Goal: Information Seeking & Learning: Learn about a topic

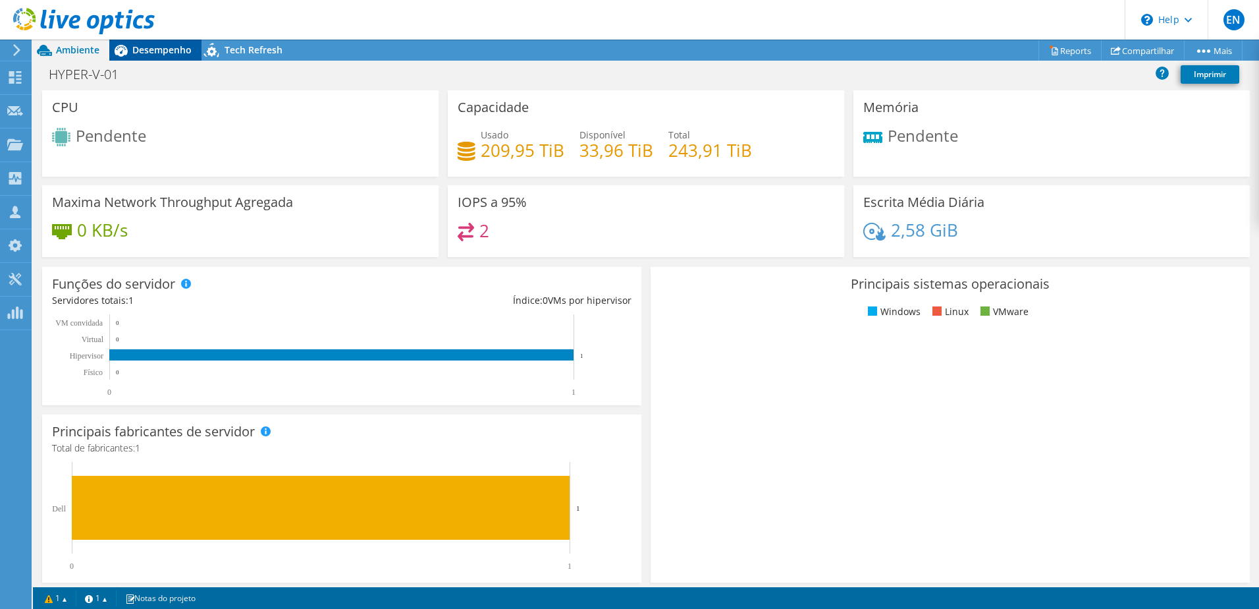
click at [140, 55] on span "Desempenho" at bounding box center [161, 49] width 59 height 13
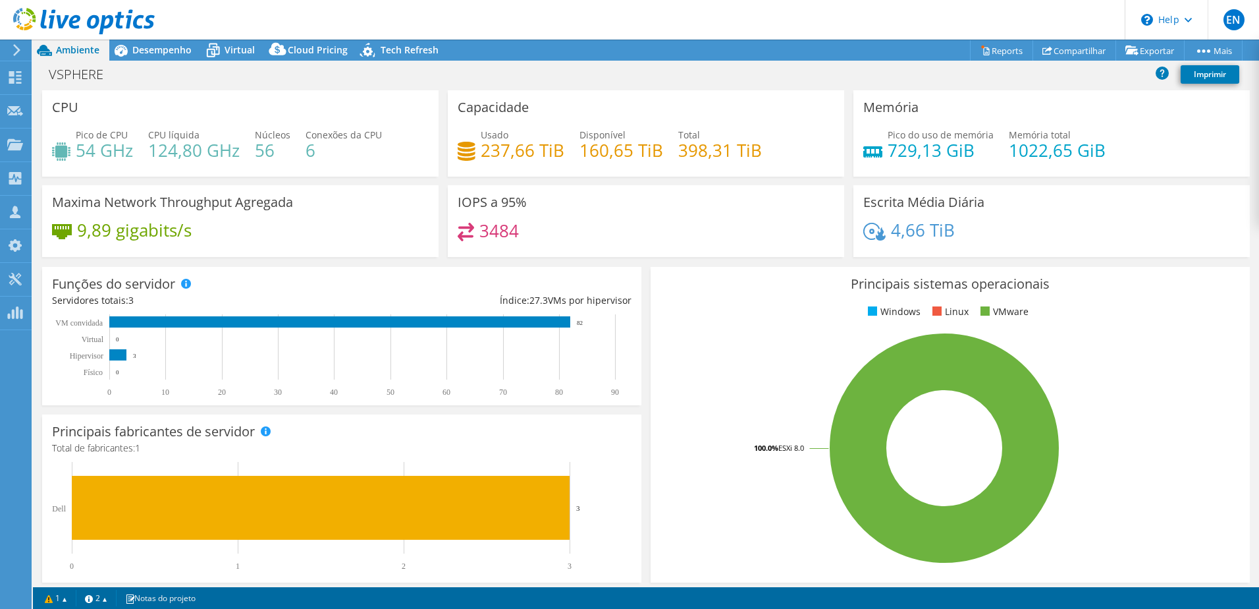
select select "USD"
click at [166, 47] on span "Desempenho" at bounding box center [161, 49] width 59 height 13
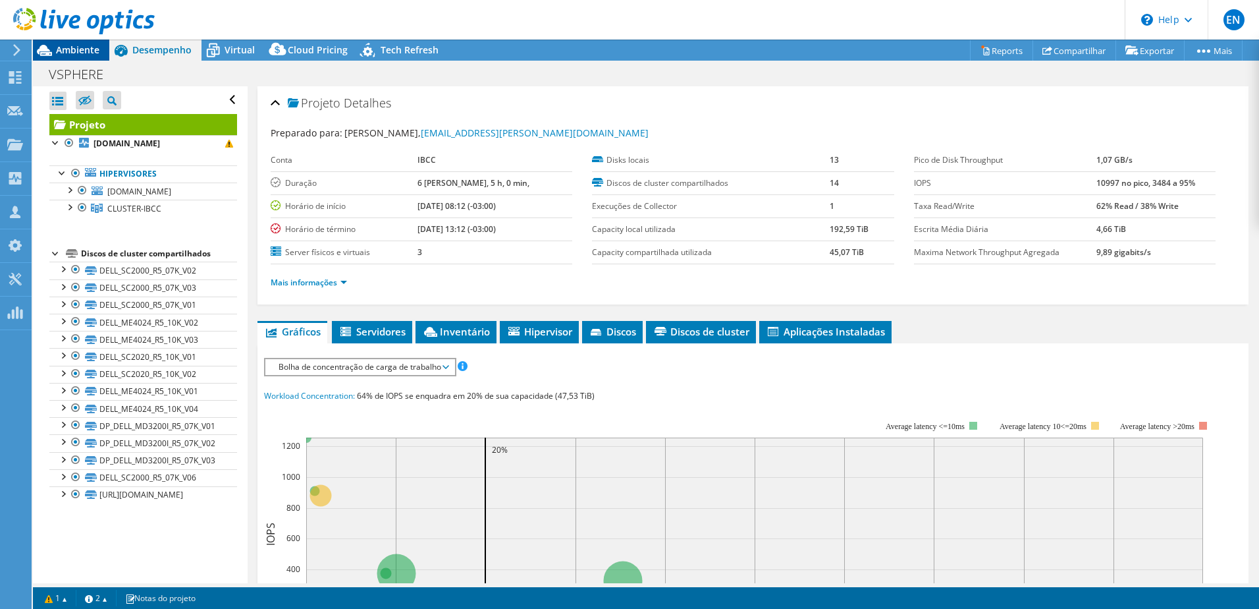
click at [72, 48] on span "Ambiente" at bounding box center [77, 49] width 43 height 13
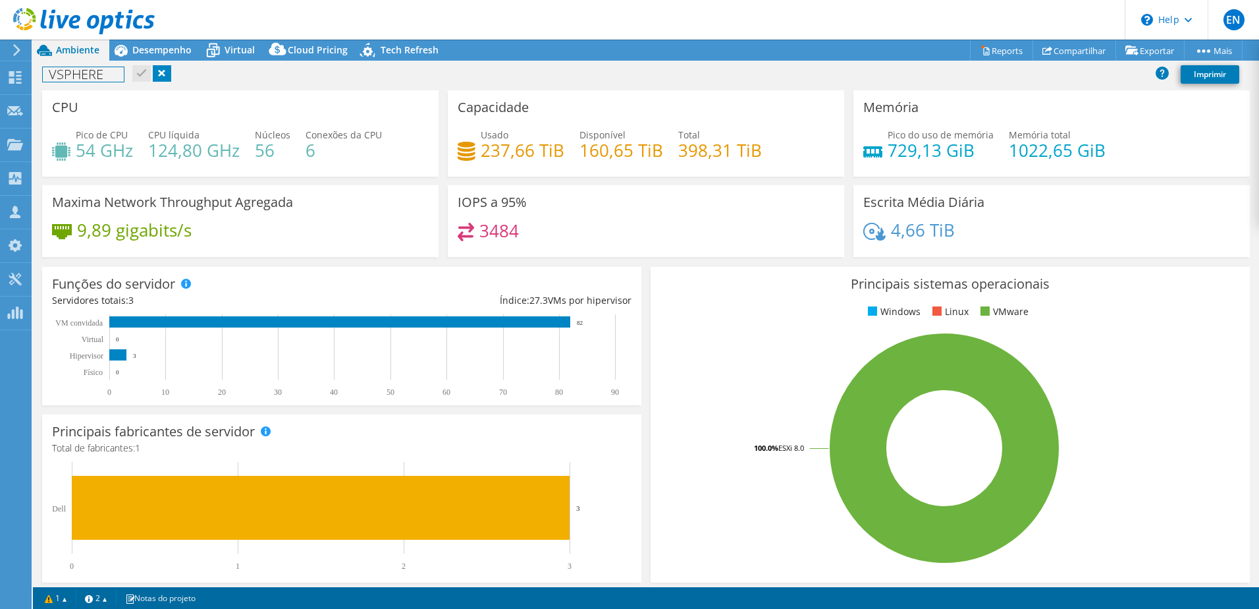
click at [85, 72] on h1 "VSPHERE" at bounding box center [83, 74] width 81 height 14
copy h1 "VSPHERE"
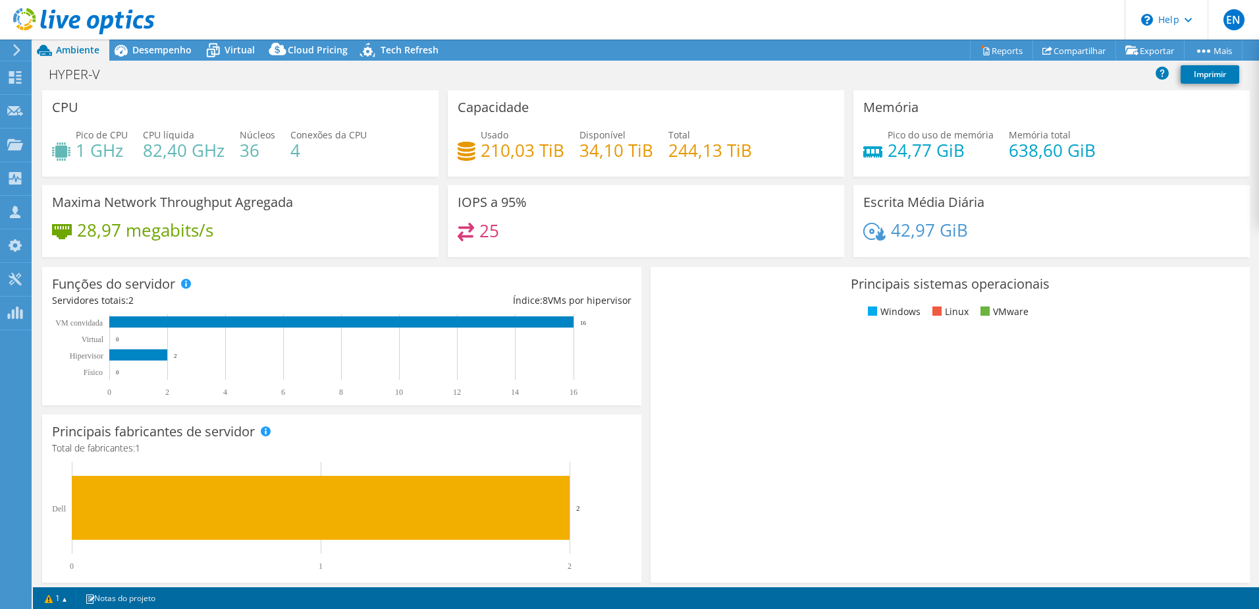
select select "USD"
click at [147, 51] on span "Desempenho" at bounding box center [161, 49] width 59 height 13
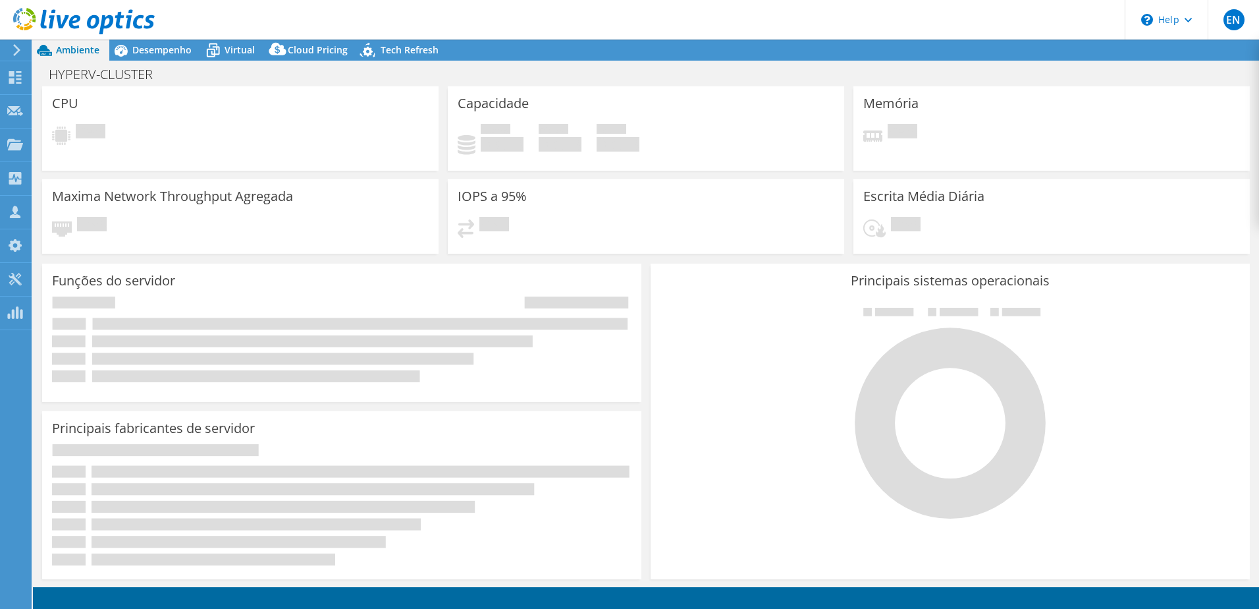
select select "USD"
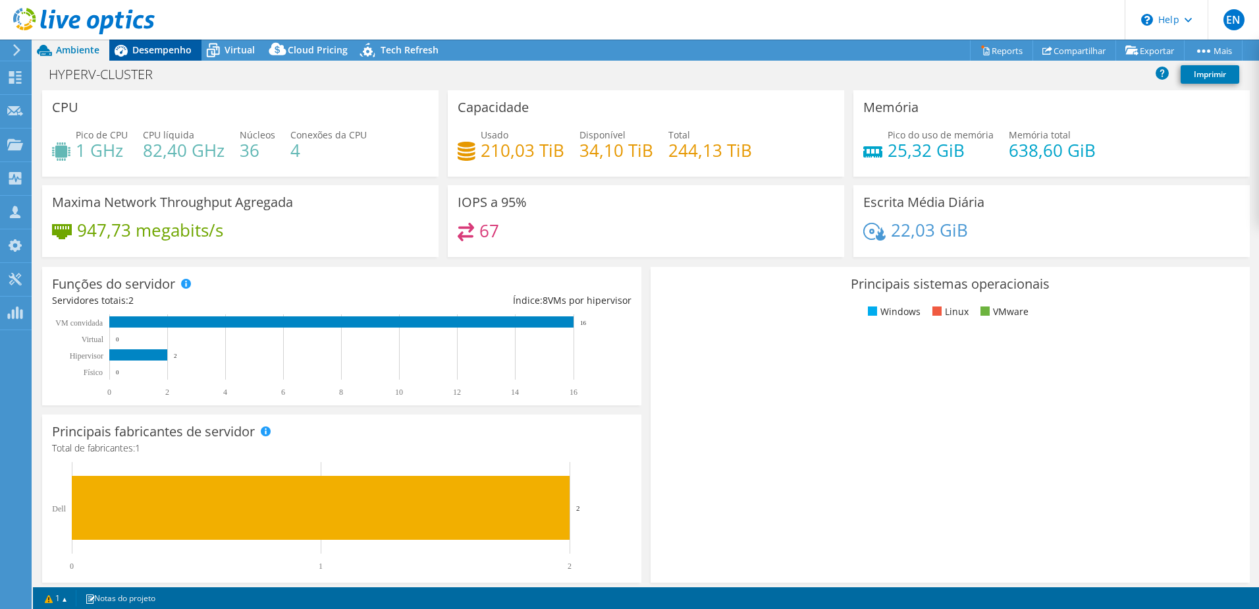
click at [169, 53] on span "Desempenho" at bounding box center [161, 49] width 59 height 13
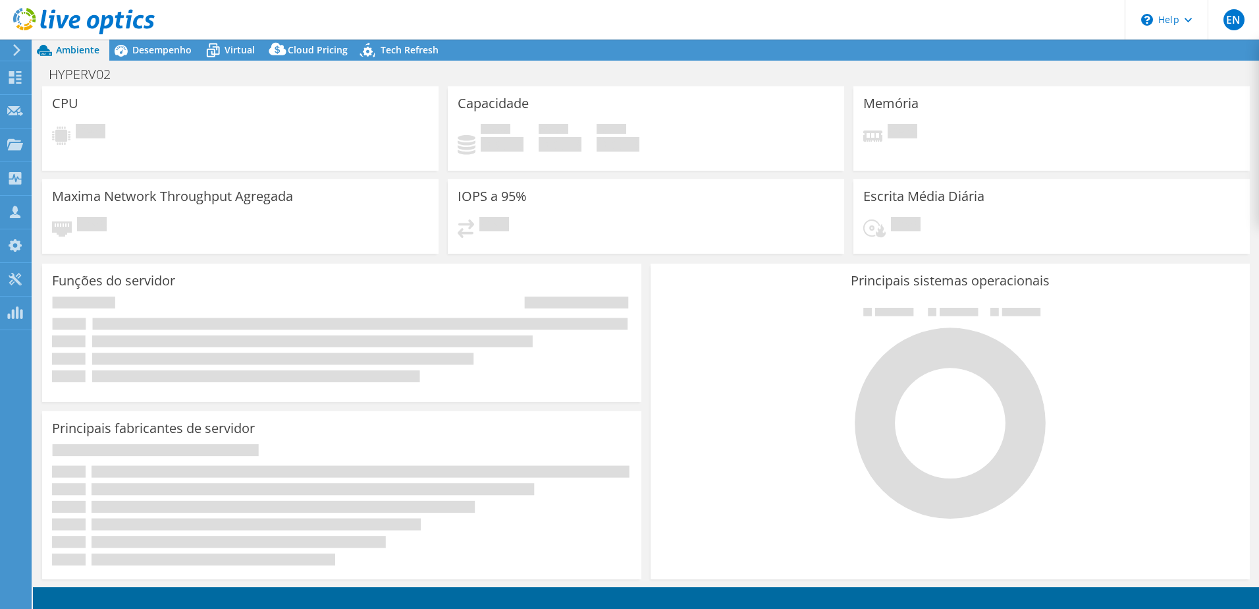
select select "USD"
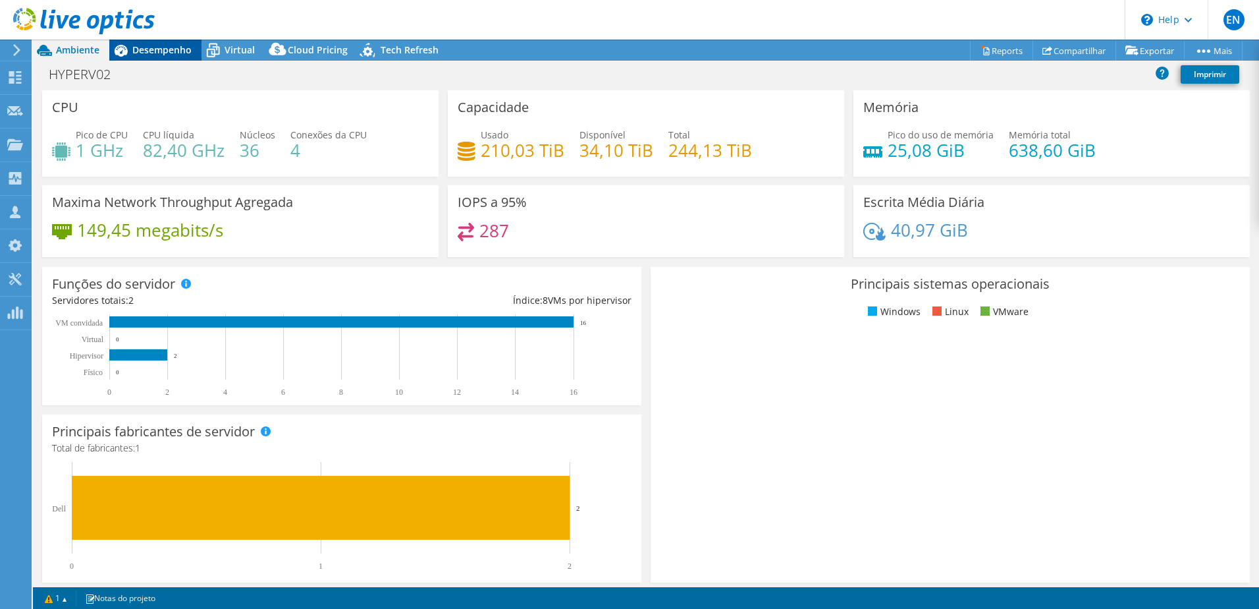
click at [159, 50] on span "Desempenho" at bounding box center [161, 49] width 59 height 13
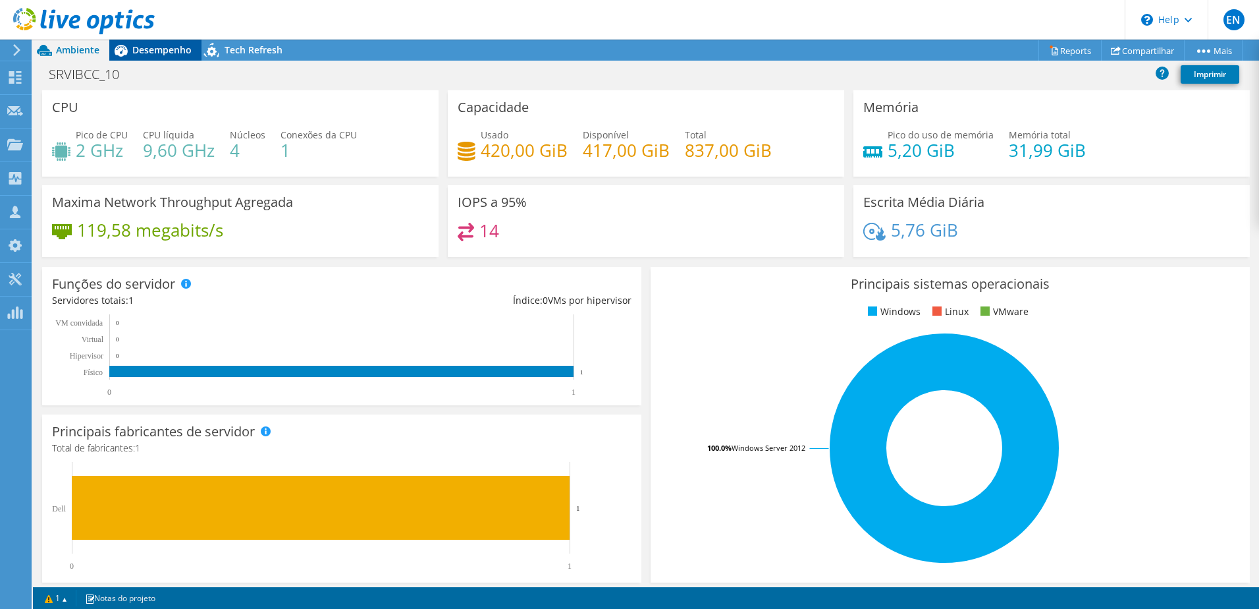
click at [148, 49] on span "Desempenho" at bounding box center [161, 49] width 59 height 13
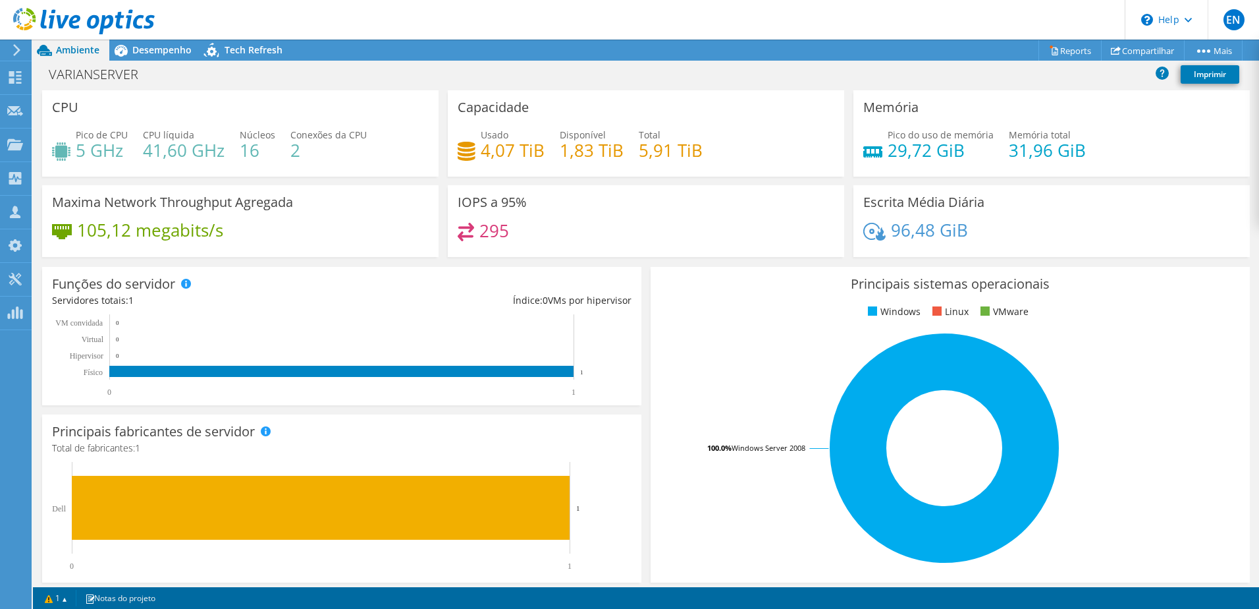
click at [146, 51] on span "Desempenho" at bounding box center [161, 49] width 59 height 13
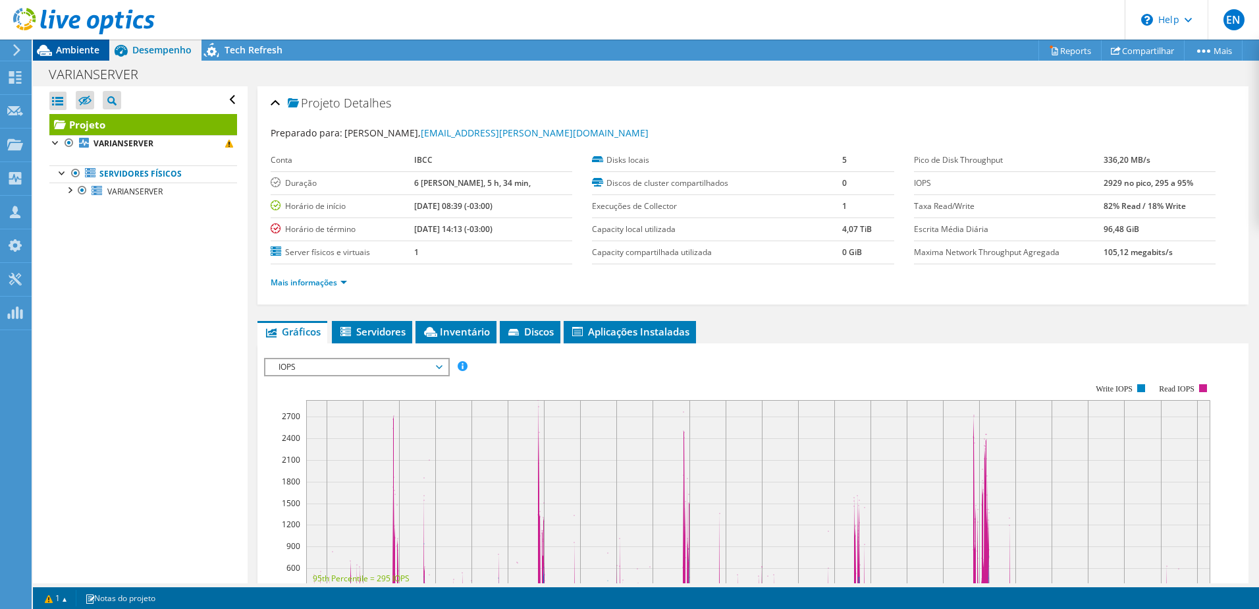
click at [90, 47] on span "Ambiente" at bounding box center [77, 49] width 43 height 13
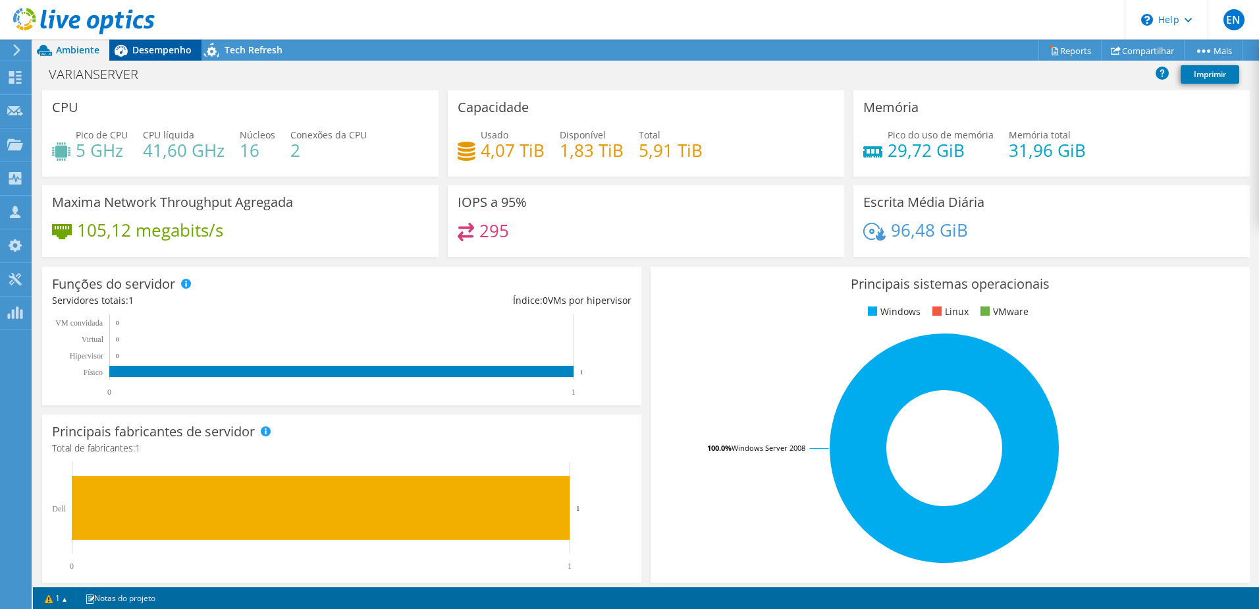
click at [156, 57] on div "Desempenho" at bounding box center [155, 50] width 92 height 21
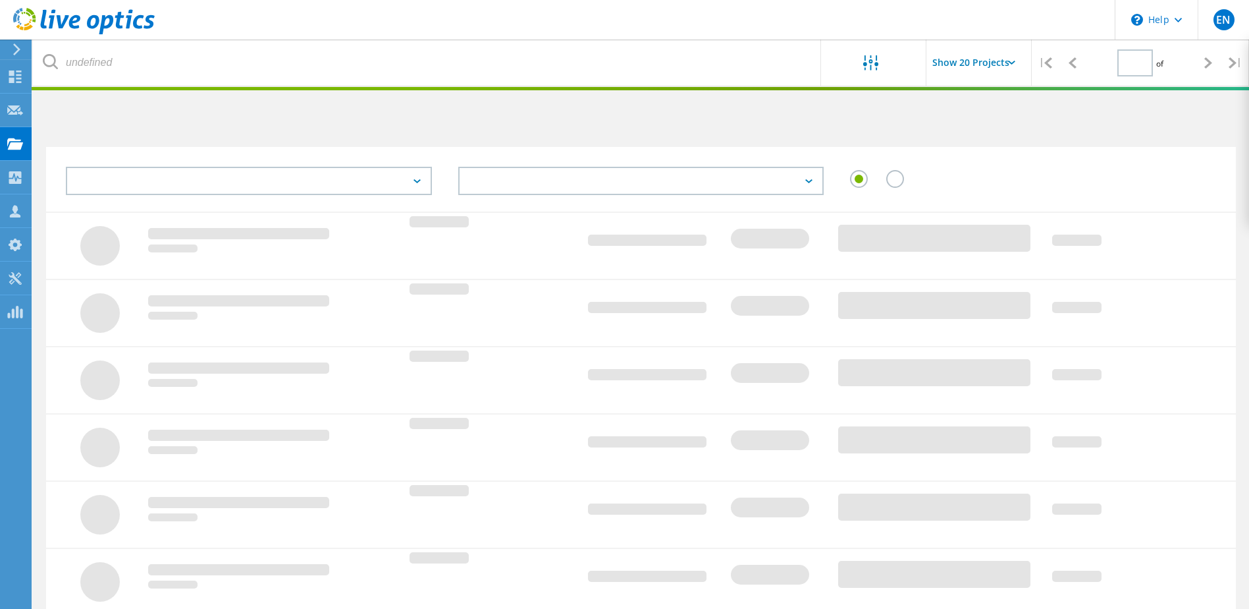
type input "1"
